Goal: Find contact information: Find contact information

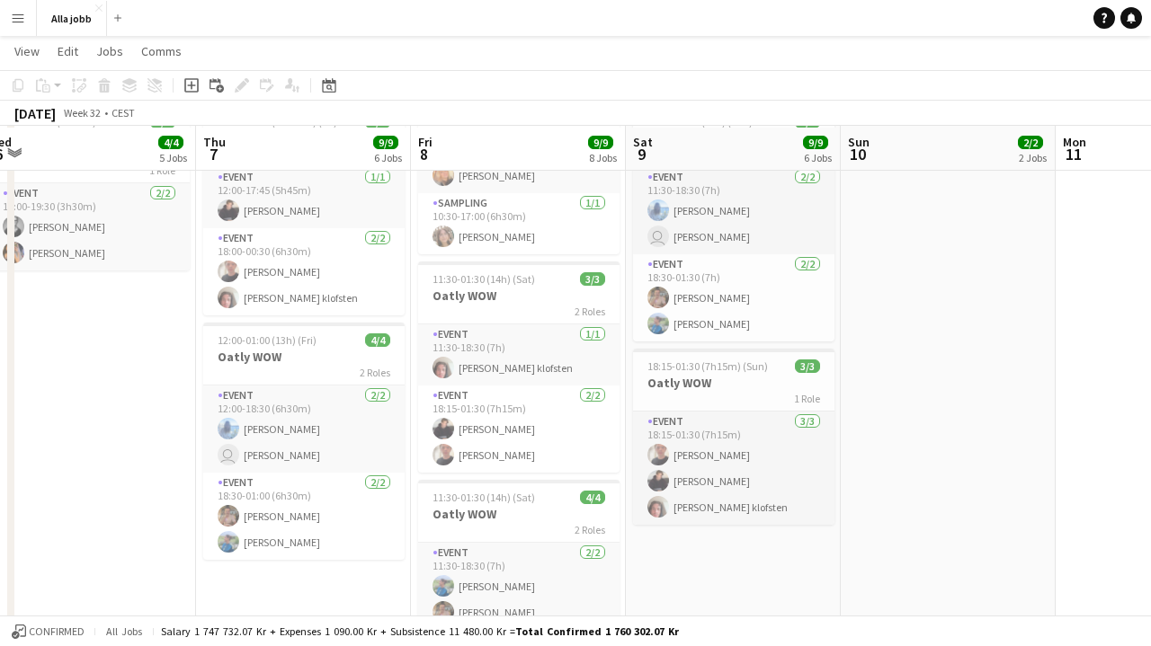
scroll to position [530, 0]
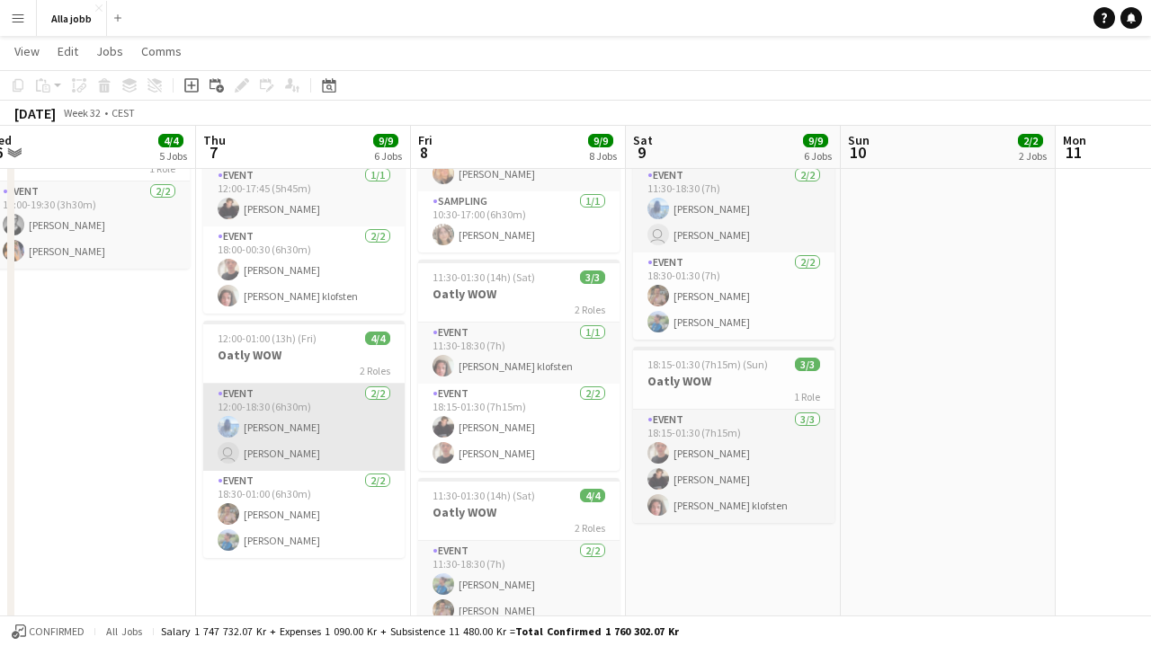
click at [307, 453] on app-card-role "Event [DATE] 12:00-18:30 (6h30m) [PERSON_NAME] user Maja Winrot" at bounding box center [303, 427] width 201 height 87
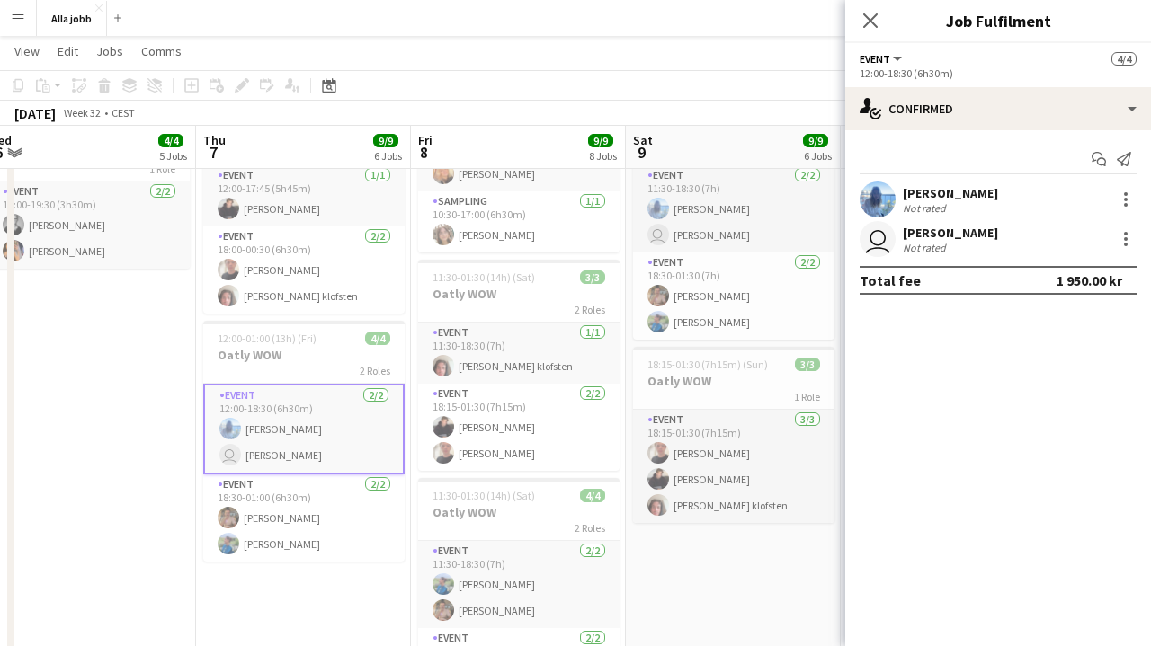
click at [884, 246] on app-user-avatar "user" at bounding box center [877, 239] width 36 height 36
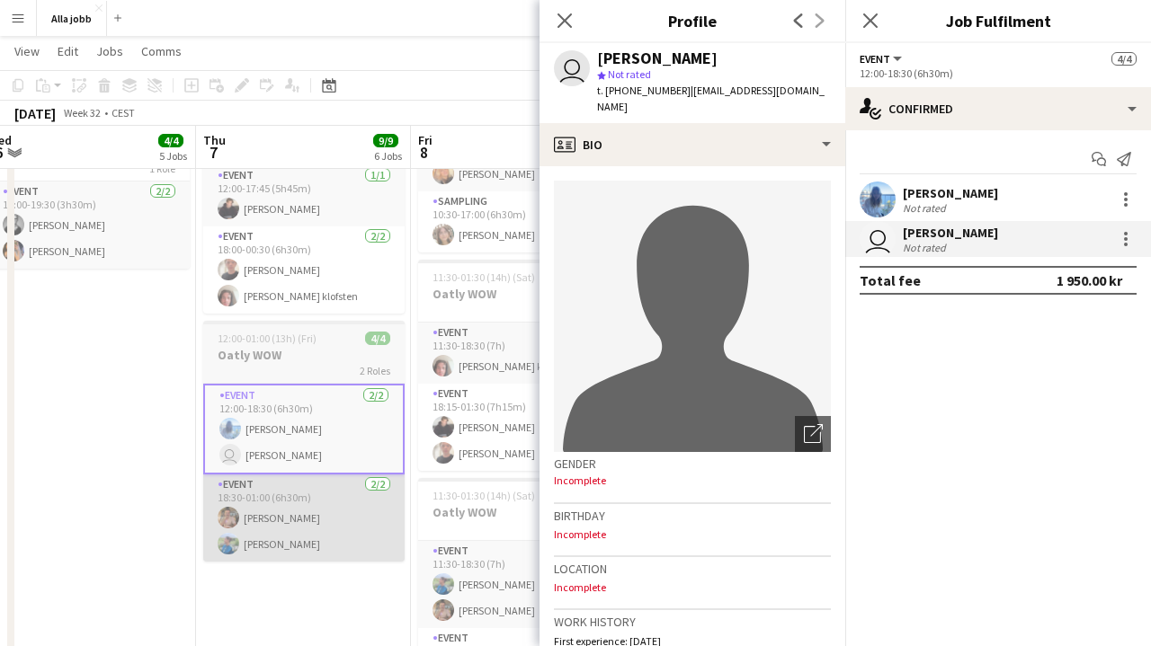
scroll to position [0, 0]
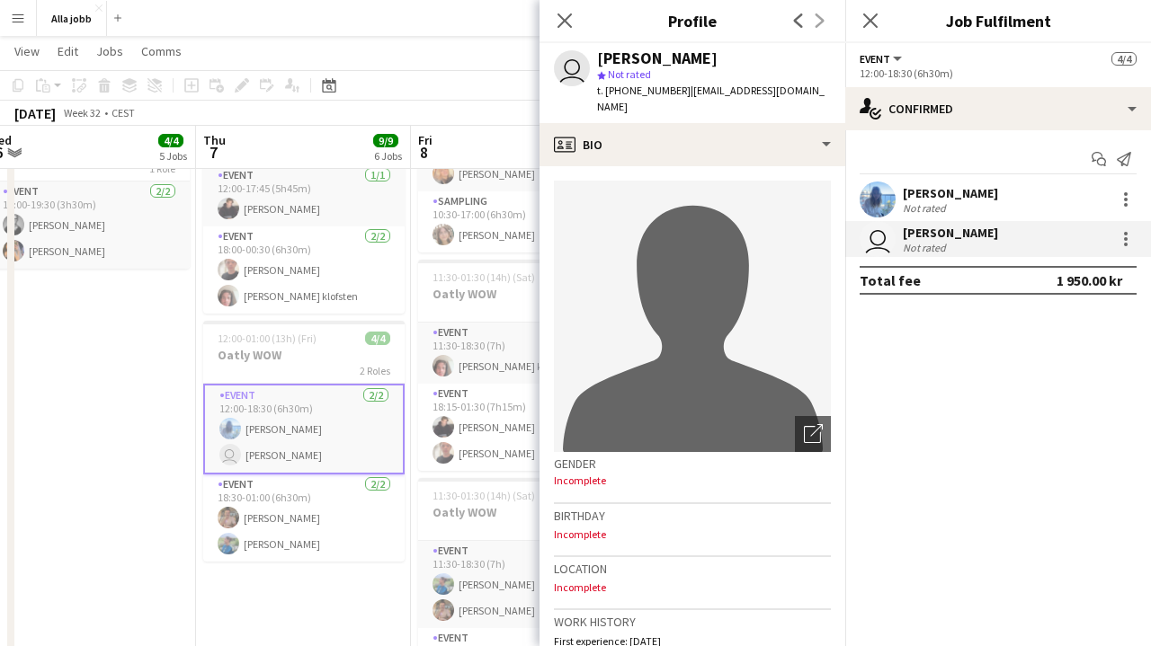
click at [151, 460] on app-date-cell "August borta [PERSON_NAME] [PERSON_NAME] 10:30-16:30 (6h) 2/2 Sampling parfym -…" at bounding box center [88, 214] width 215 height 1086
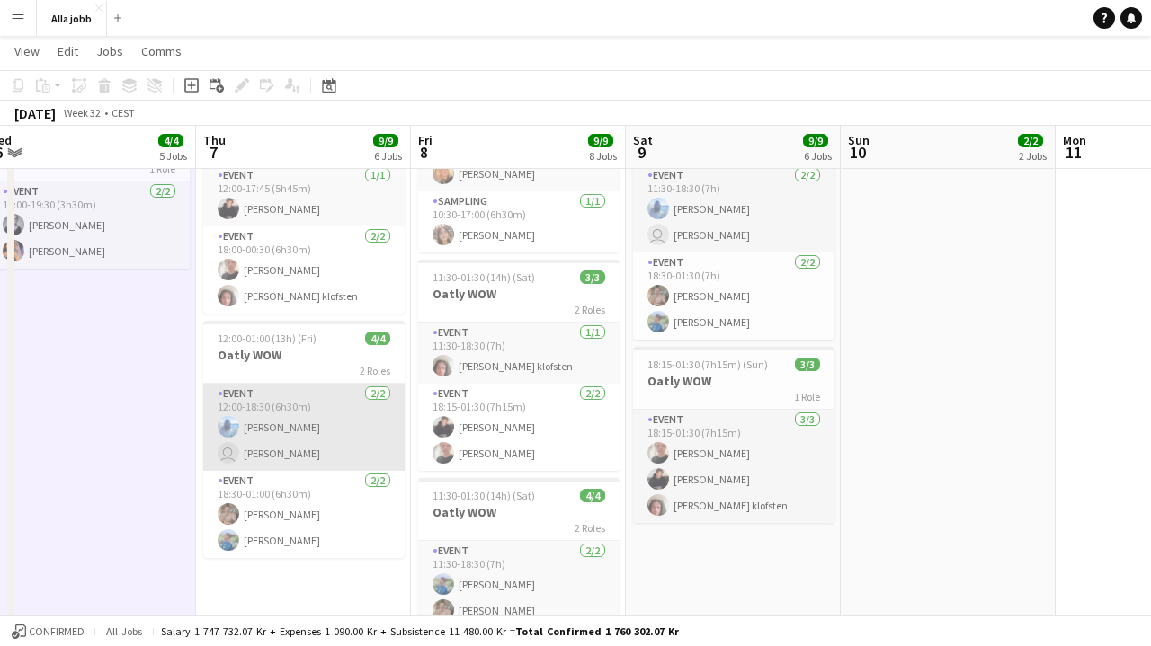
click at [324, 414] on app-card-role "Event [DATE] 12:00-18:30 (6h30m) [PERSON_NAME] user Maja Winrot" at bounding box center [303, 427] width 201 height 87
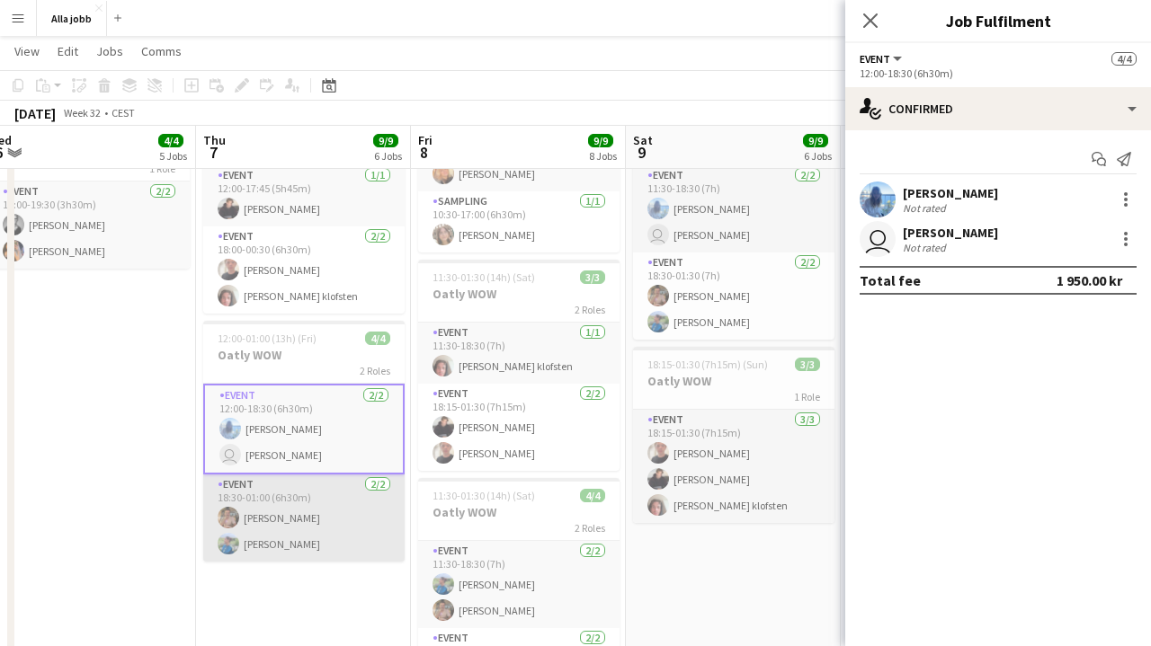
click at [298, 518] on app-card-role "Event [DATE] 18:30-01:00 (6h30m) [PERSON_NAME] [PERSON_NAME]" at bounding box center [303, 518] width 201 height 87
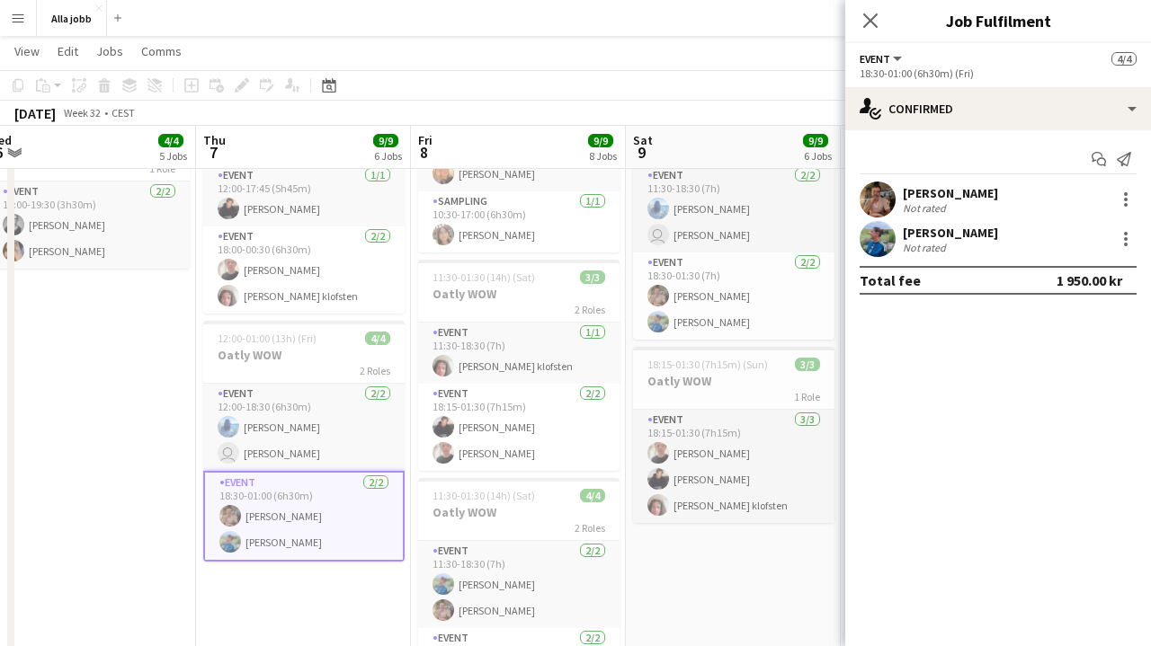
click at [884, 246] on app-user-avatar at bounding box center [877, 239] width 36 height 36
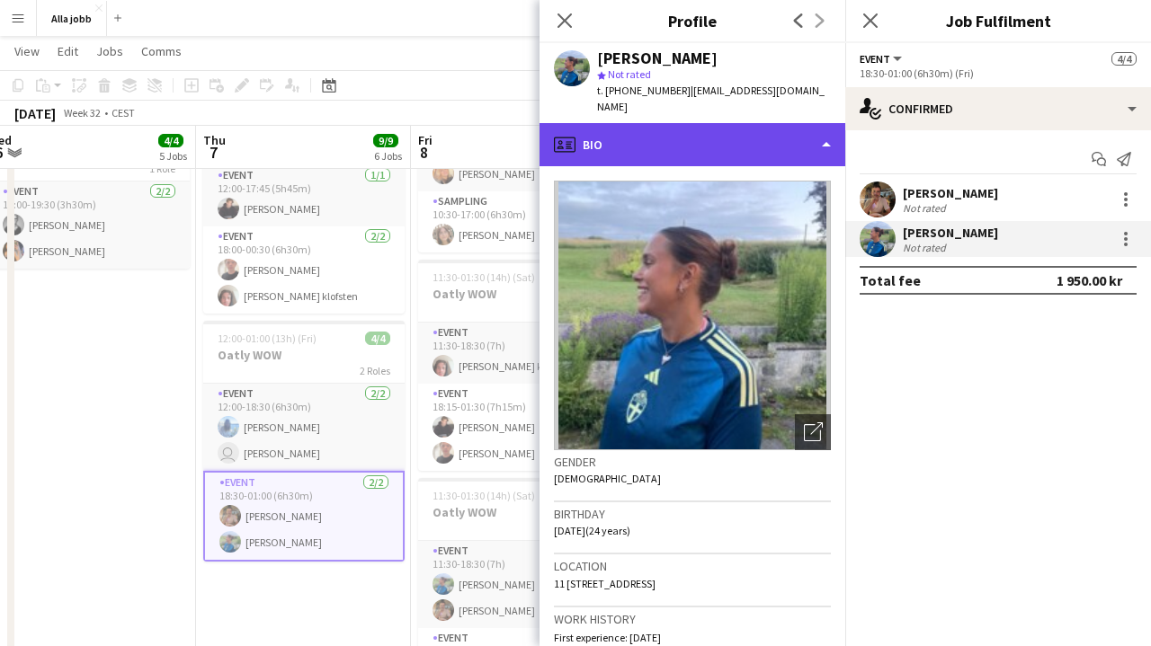
click at [696, 140] on div "profile Bio" at bounding box center [692, 144] width 306 height 43
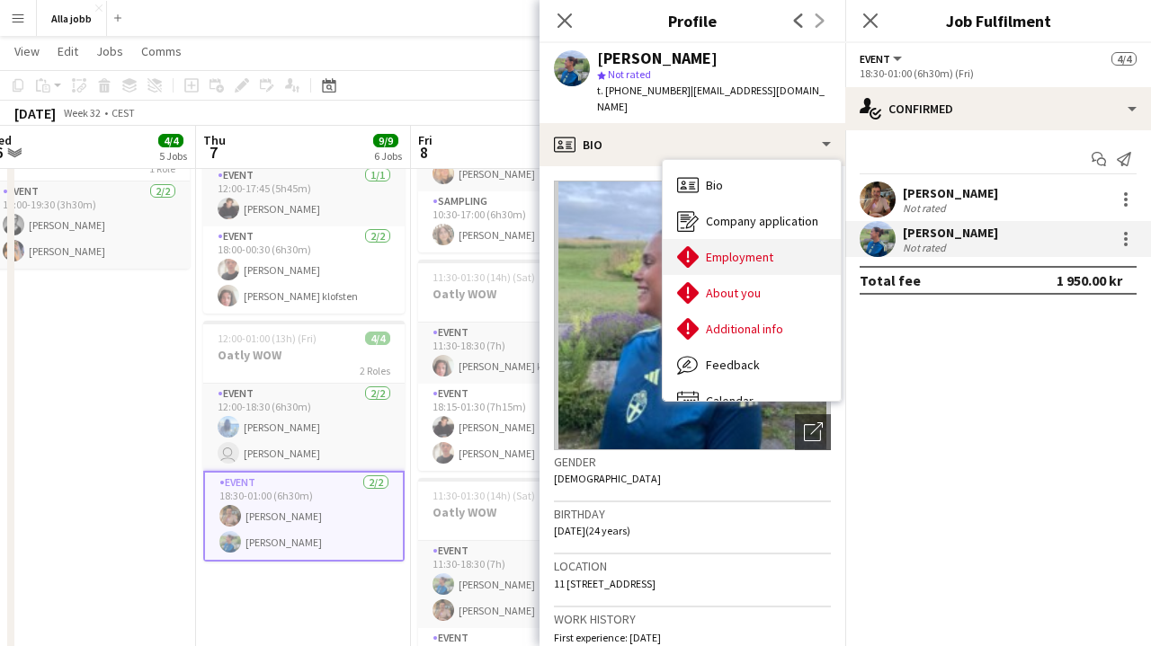
click at [729, 249] on span "Employment" at bounding box center [739, 257] width 67 height 16
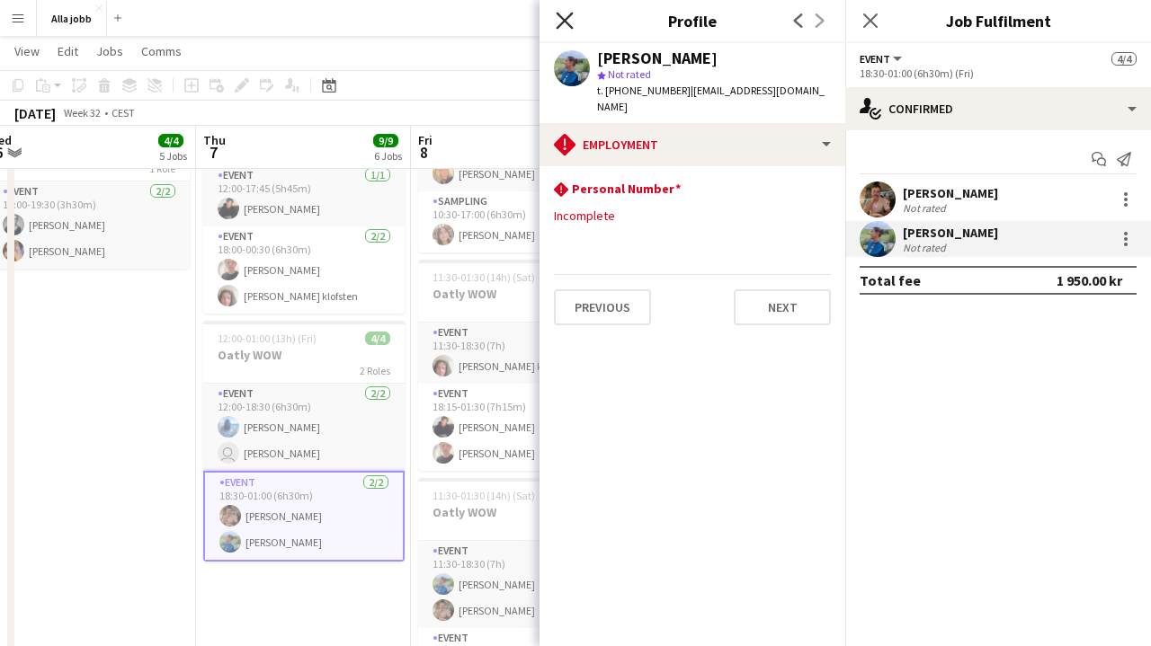
click at [572, 15] on icon "Close pop-in" at bounding box center [564, 20] width 17 height 17
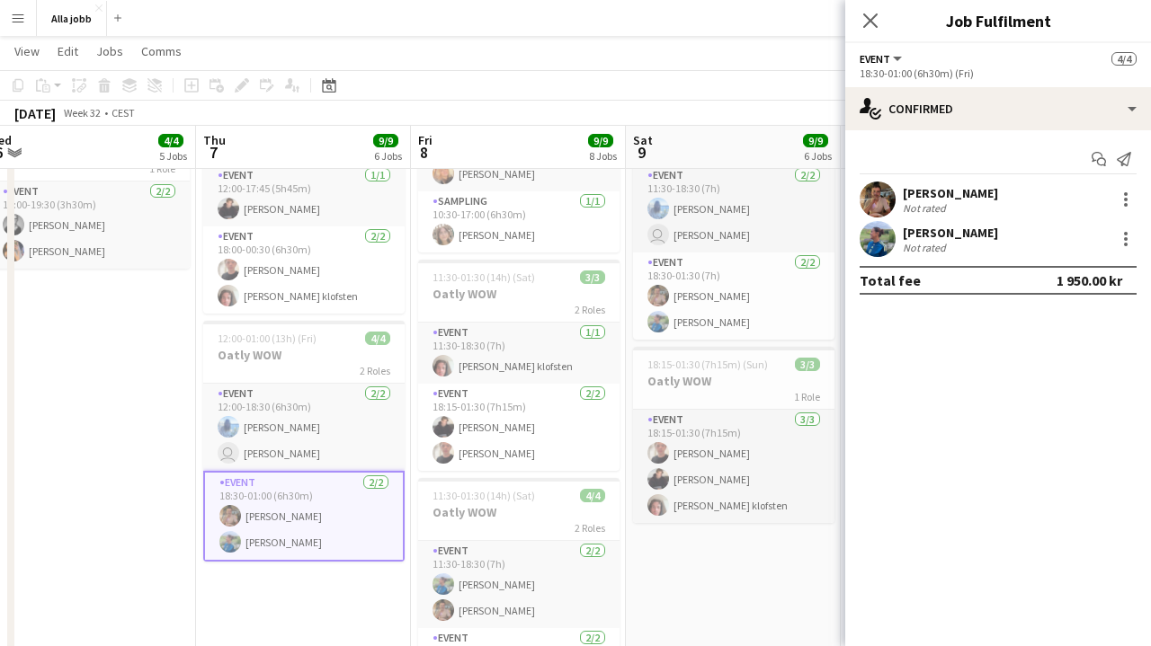
click at [899, 240] on div "[PERSON_NAME] Not rated" at bounding box center [998, 239] width 306 height 36
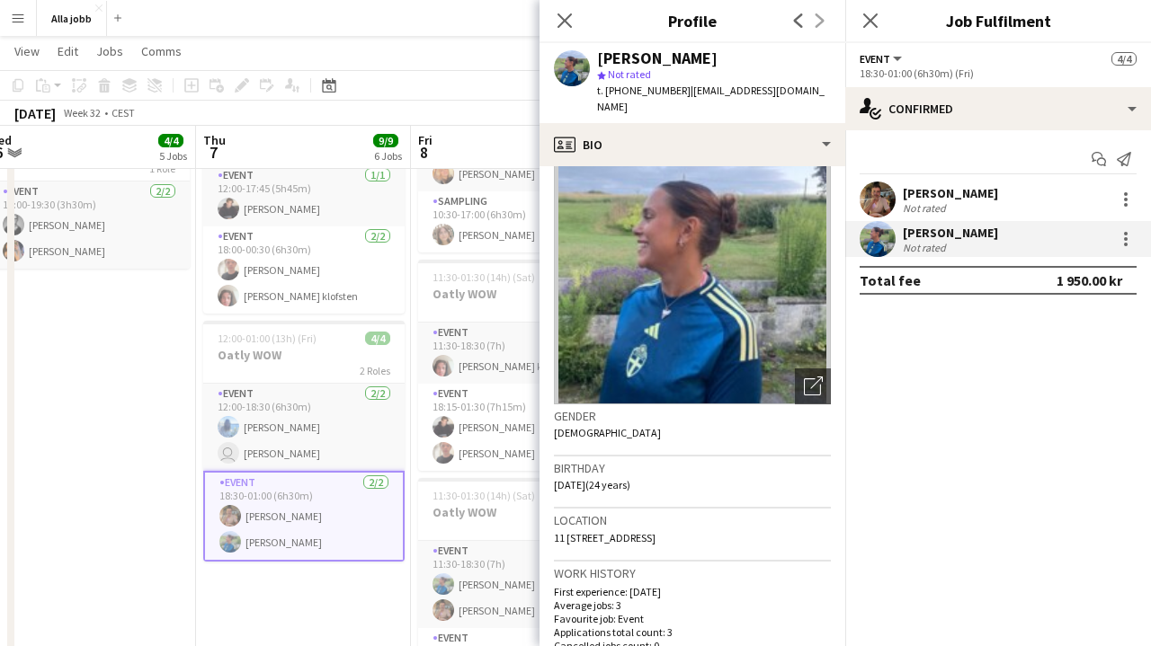
scroll to position [51, 0]
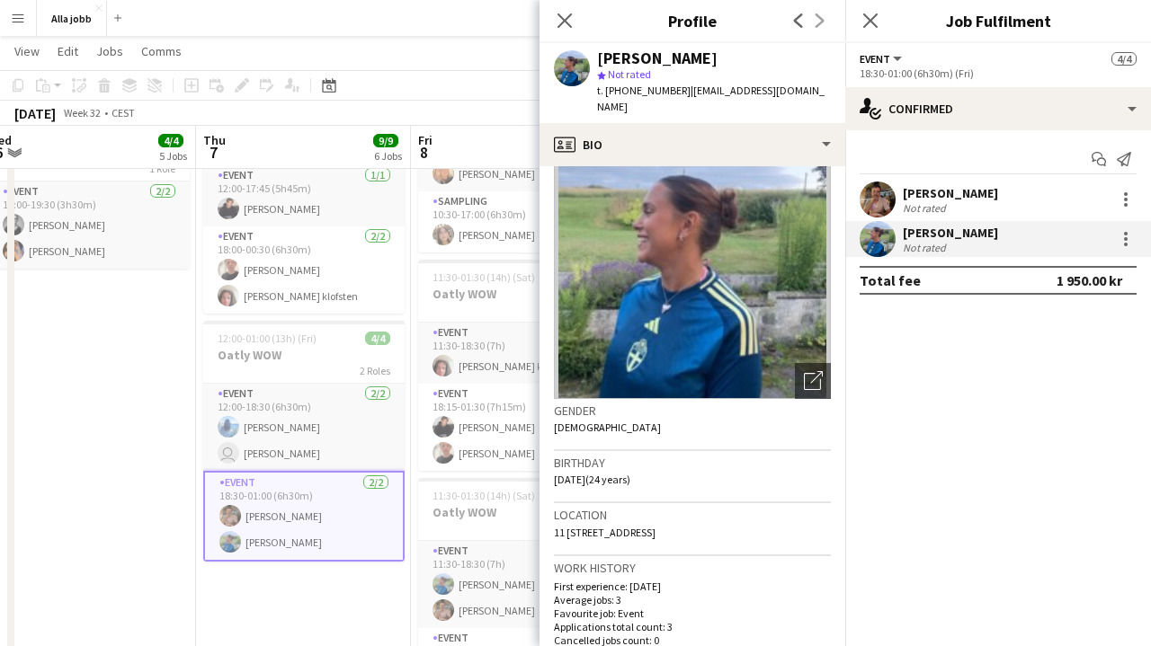
click at [135, 443] on app-date-cell "August borta [PERSON_NAME] [PERSON_NAME] 10:30-16:30 (6h) 2/2 Sampling parfym -…" at bounding box center [88, 214] width 215 height 1086
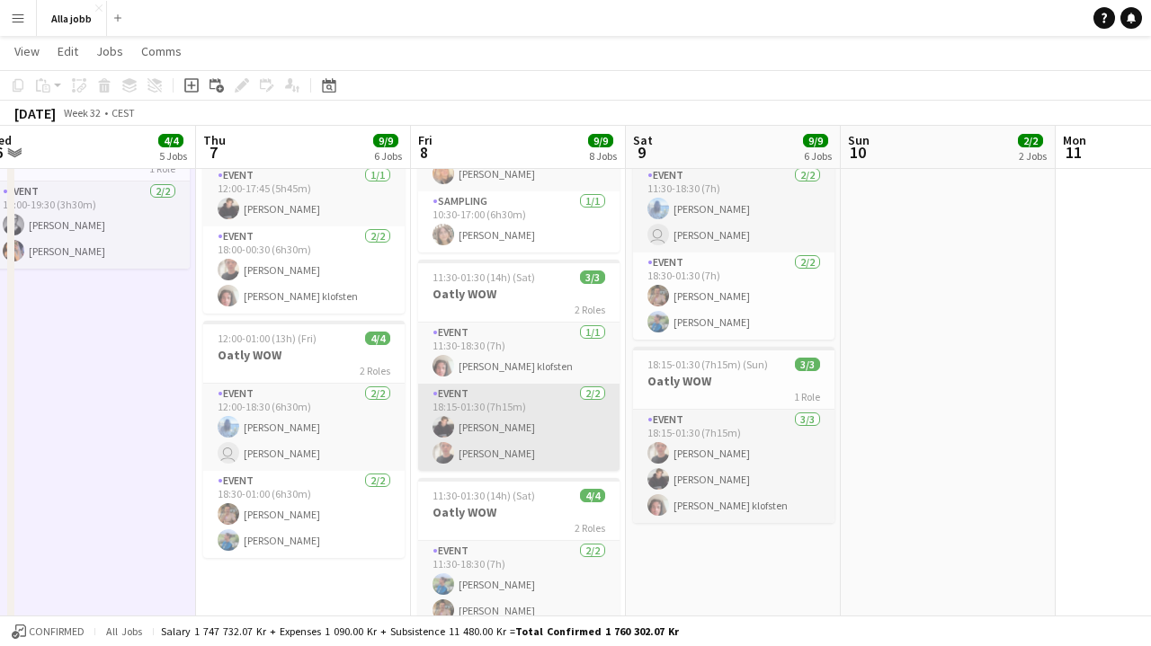
click at [516, 439] on app-card-role "Event [DATE] 18:15-01:30 (7h15m) [PERSON_NAME] [PERSON_NAME]" at bounding box center [518, 427] width 201 height 87
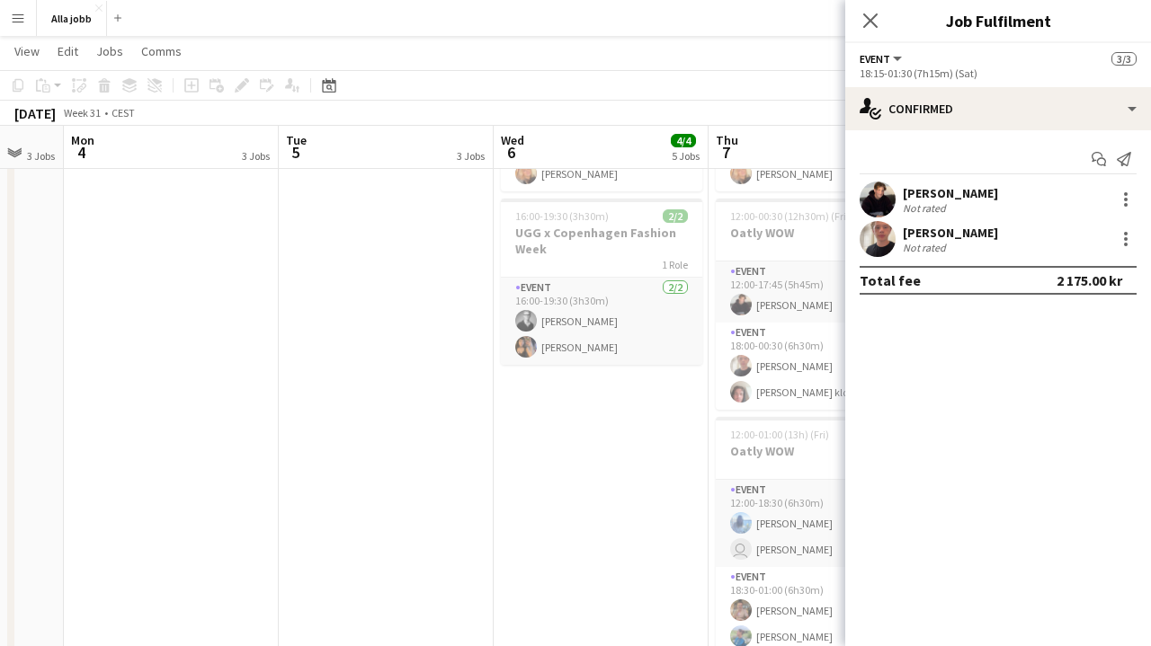
scroll to position [0, 554]
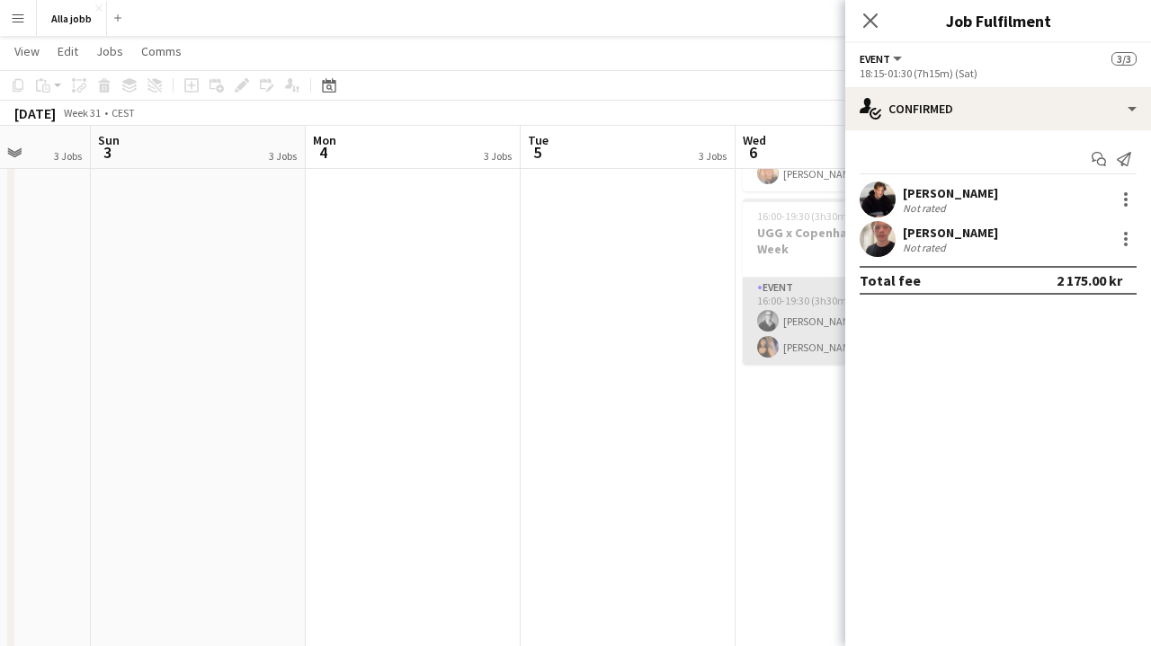
click at [794, 330] on app-card-role "Event [DATE] 16:00-19:30 (3h30m) [PERSON_NAME] [PERSON_NAME]" at bounding box center [843, 321] width 201 height 87
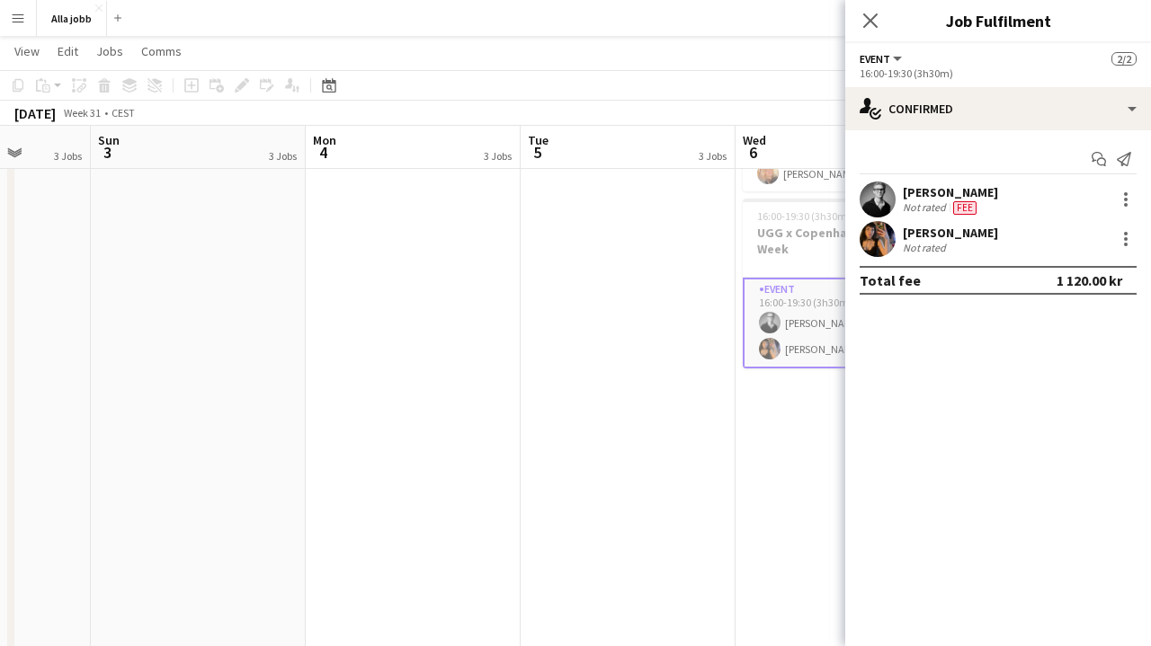
click at [887, 234] on app-user-avatar at bounding box center [877, 239] width 36 height 36
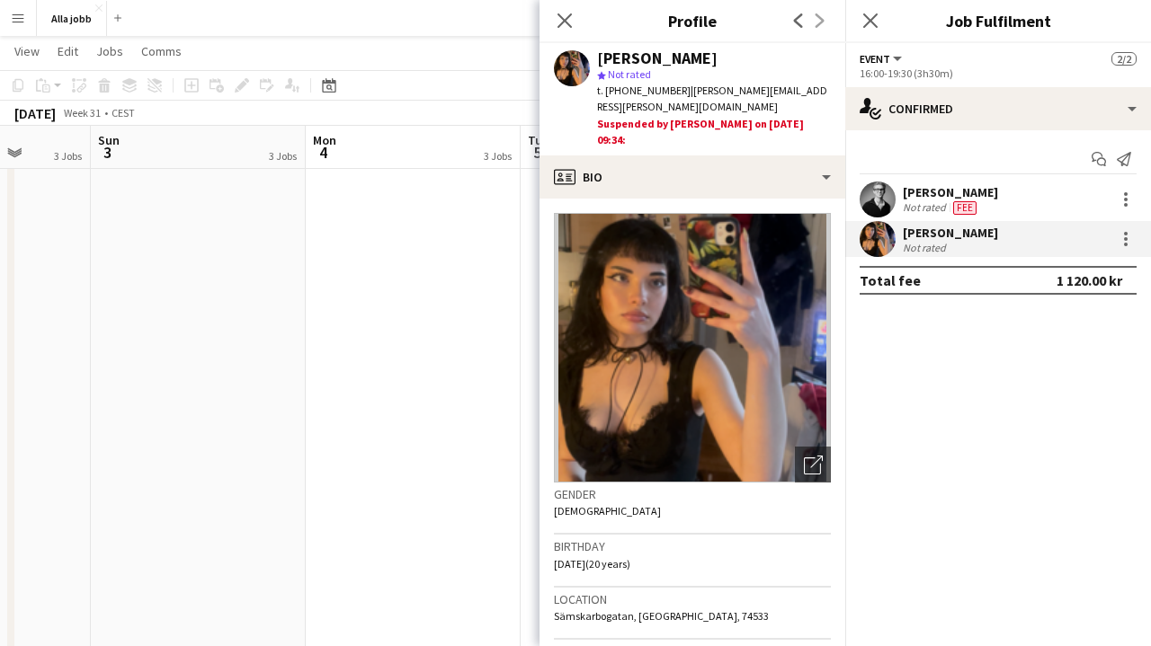
click at [673, 61] on div "[PERSON_NAME]" at bounding box center [657, 58] width 120 height 16
copy div "[PERSON_NAME]"
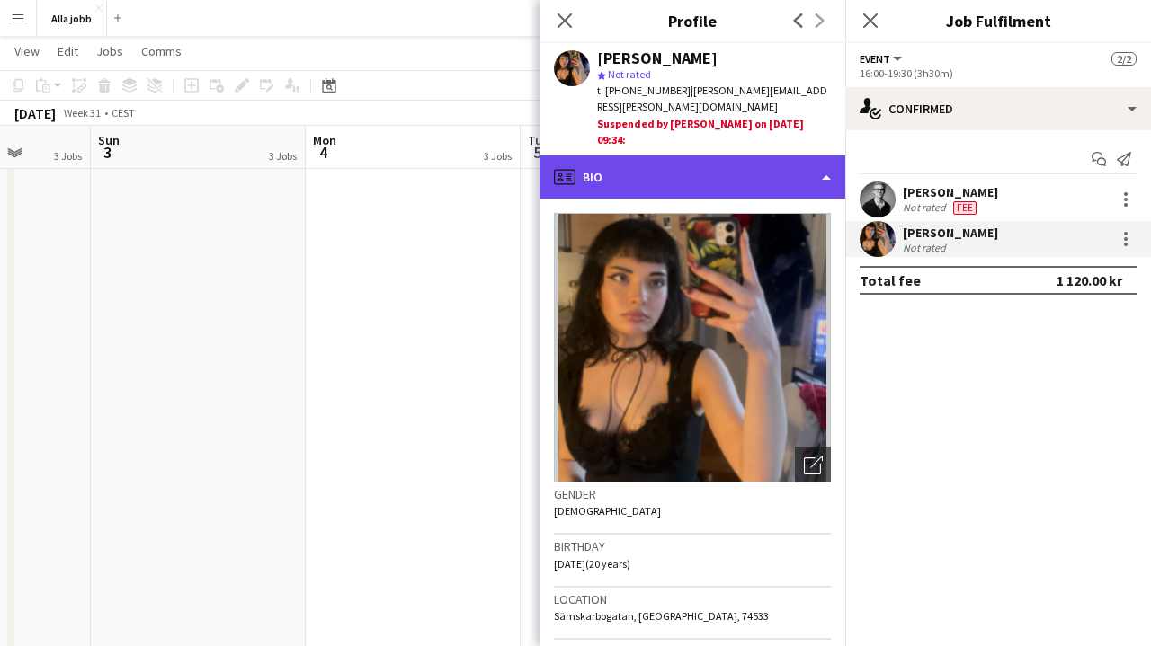
click at [663, 158] on div "profile Bio" at bounding box center [692, 177] width 306 height 43
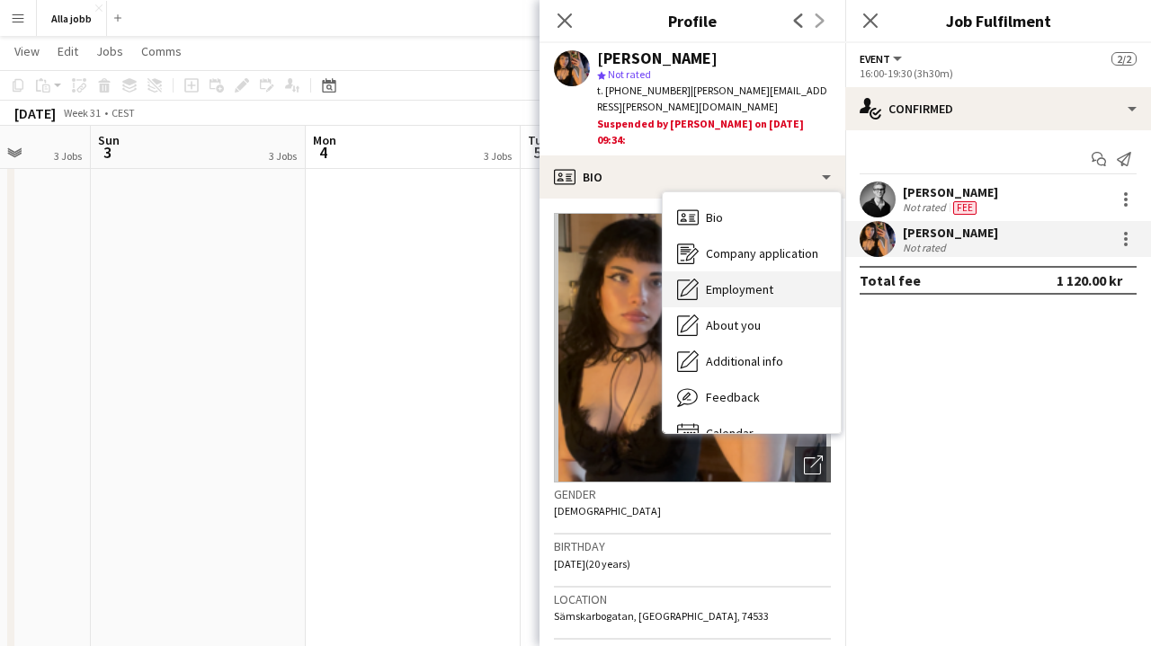
click at [741, 281] on span "Employment" at bounding box center [739, 289] width 67 height 16
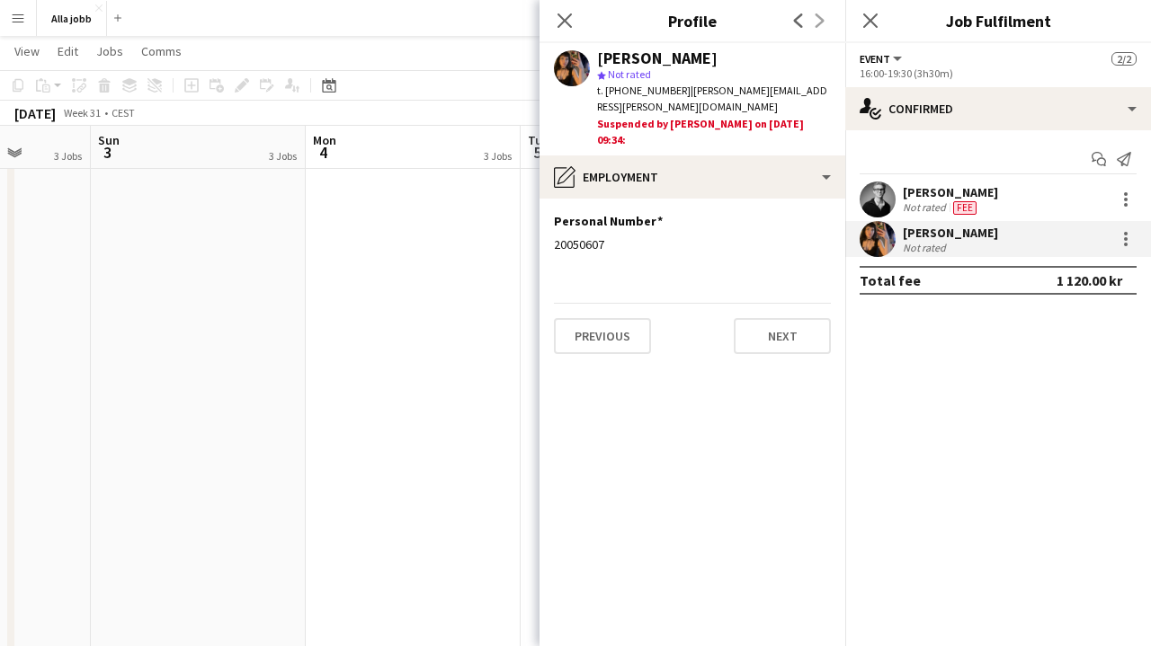
click at [645, 64] on div "[PERSON_NAME]" at bounding box center [657, 58] width 120 height 16
copy div "[PERSON_NAME]"
click at [584, 32] on div "Close pop-in" at bounding box center [564, 20] width 50 height 41
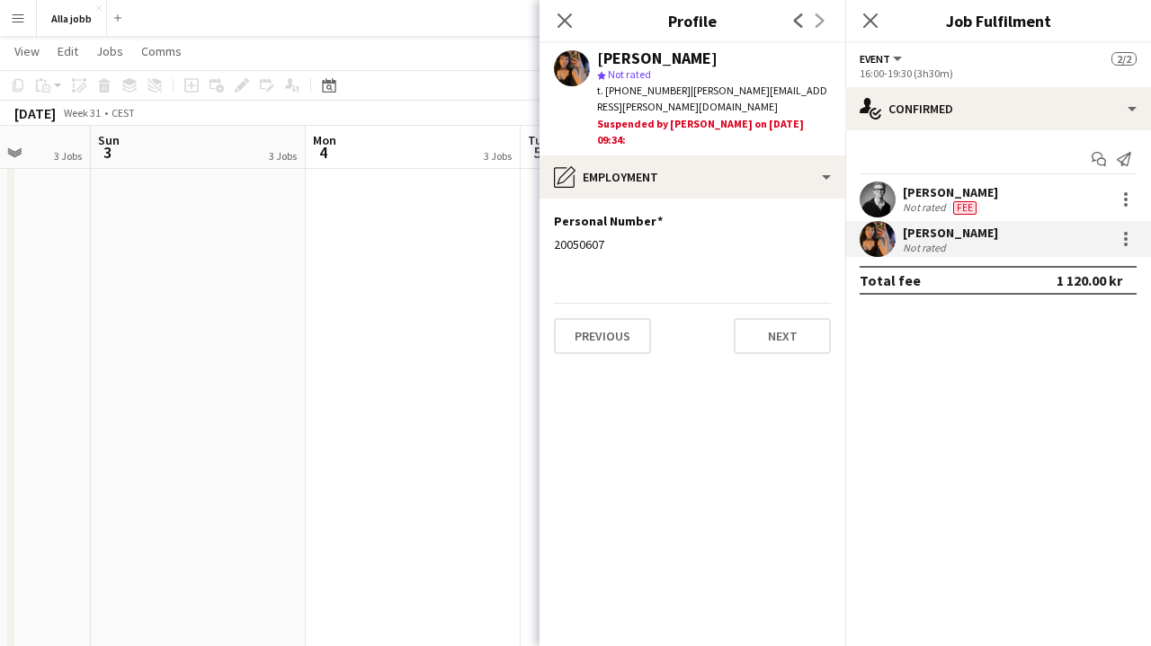
click at [575, 31] on div "Close pop-in" at bounding box center [564, 20] width 50 height 41
click at [574, 28] on app-icon "Close pop-in" at bounding box center [565, 21] width 26 height 26
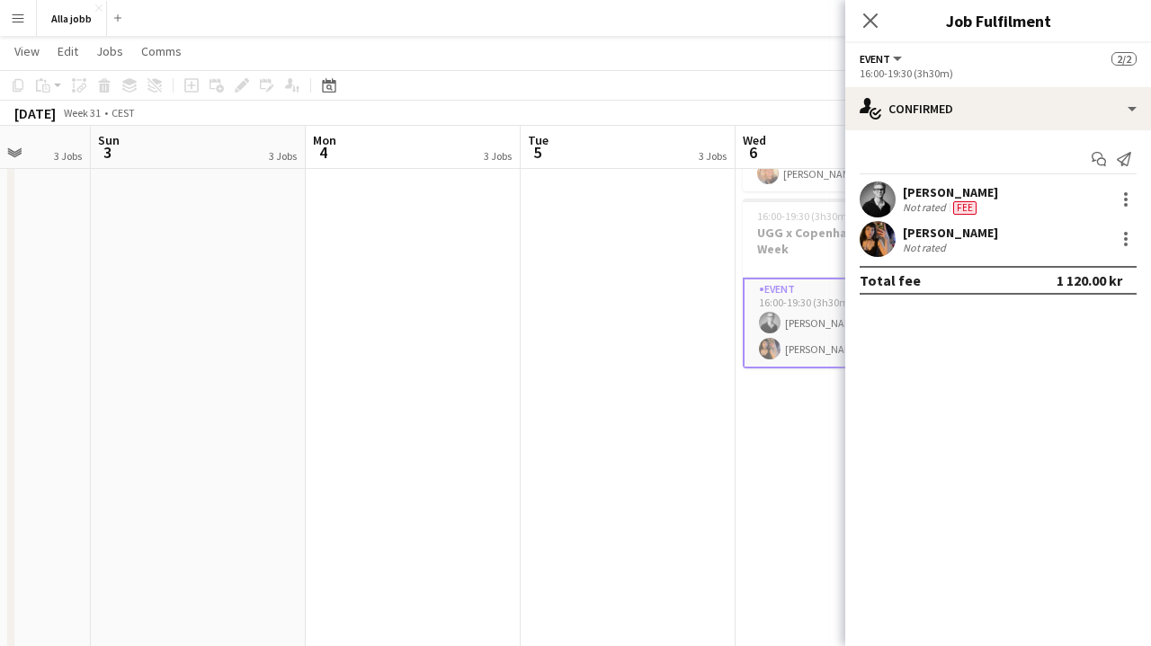
click at [879, 245] on app-user-avatar at bounding box center [877, 239] width 36 height 36
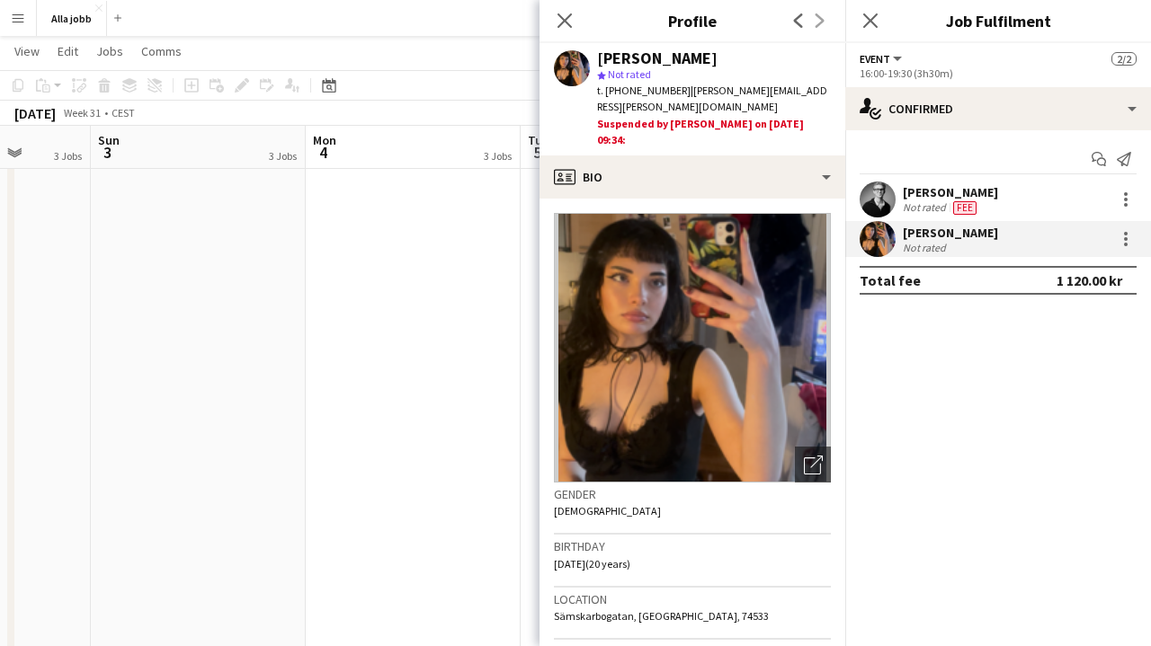
drag, startPoint x: 812, startPoint y: 91, endPoint x: 677, endPoint y: 88, distance: 134.9
click at [677, 88] on div "t. [PHONE_NUMBER] | [PERSON_NAME][EMAIL_ADDRESS][PERSON_NAME][DOMAIN_NAME]" at bounding box center [714, 99] width 234 height 32
copy span "[PERSON_NAME][EMAIL_ADDRESS][PERSON_NAME][DOMAIN_NAME]"
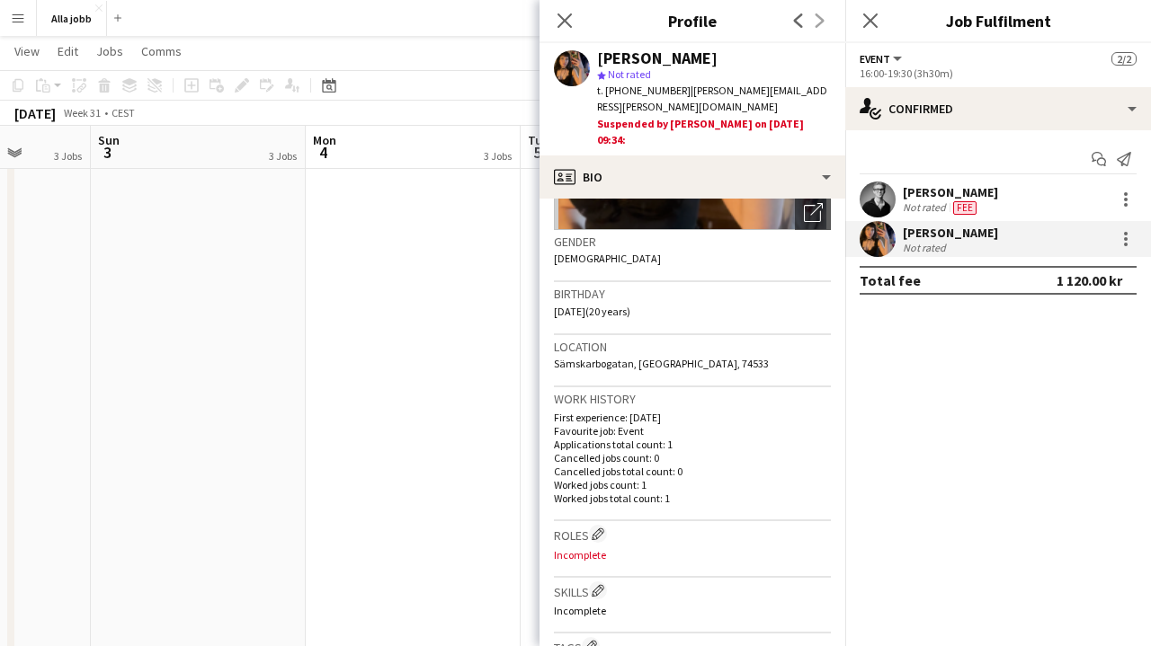
scroll to position [281, 0]
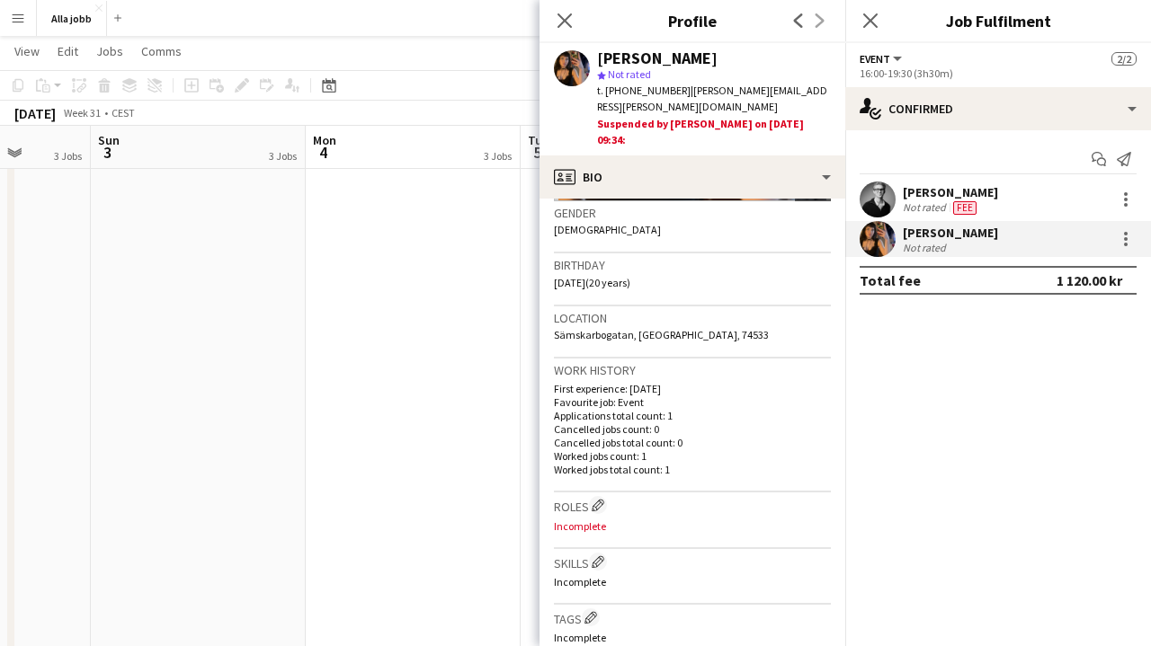
click at [414, 271] on app-date-cell "August borta [PERSON_NAME] [PERSON_NAME]" at bounding box center [413, 310] width 215 height 1086
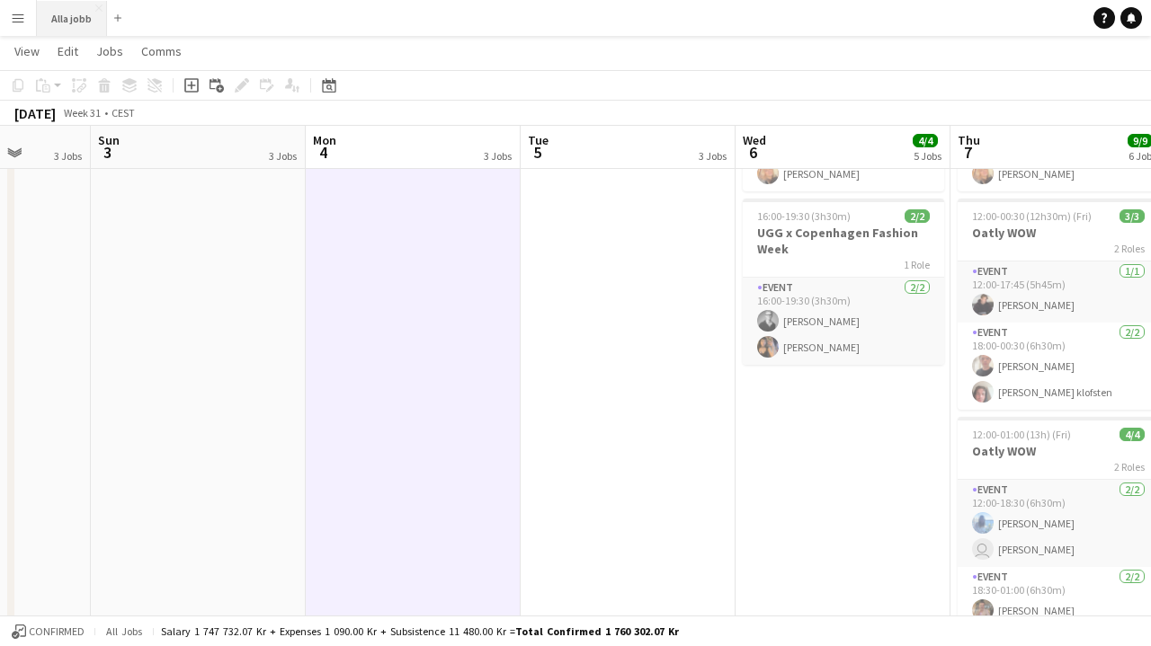
click at [88, 24] on button "Alla jobb Close" at bounding box center [72, 18] width 70 height 35
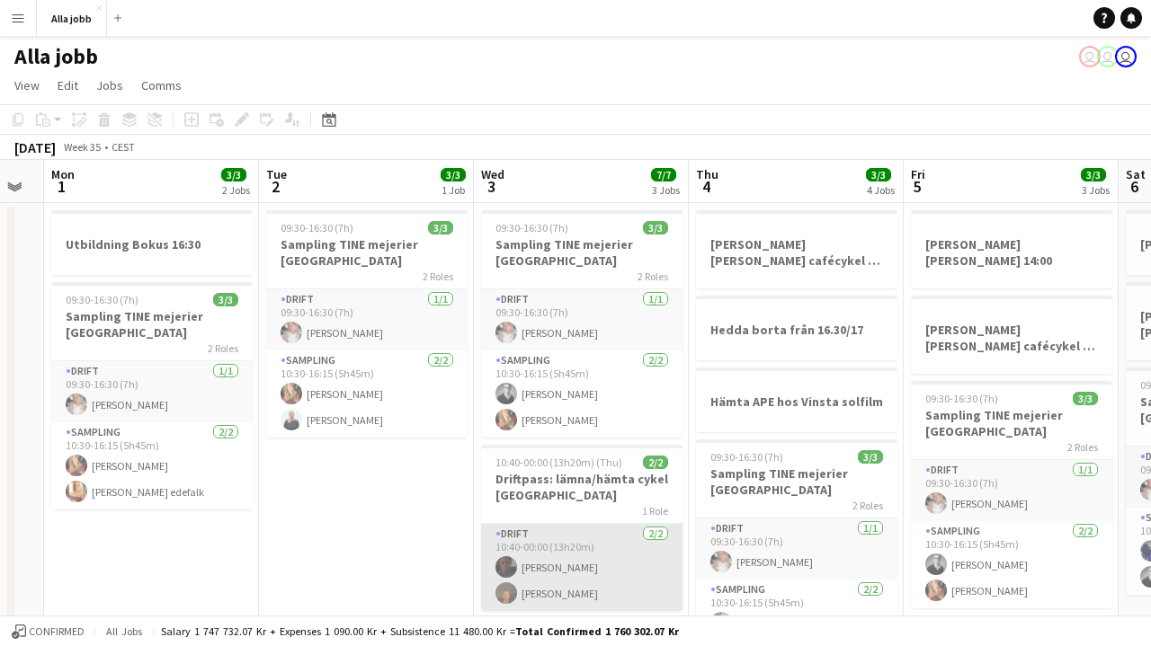
scroll to position [0, 0]
